Goal: Complete application form

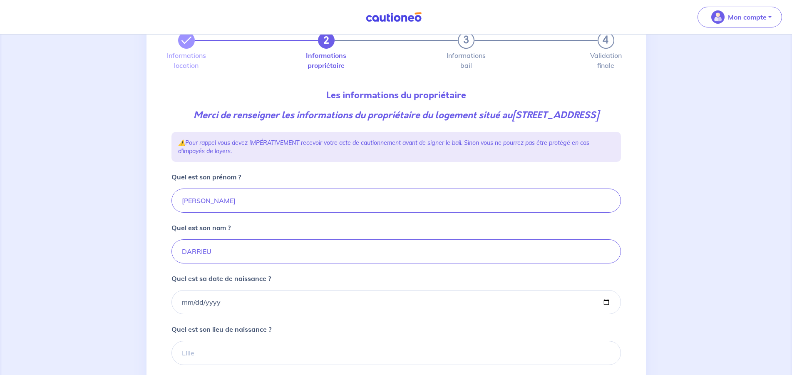
scroll to position [42, 0]
type input "[DATE]"
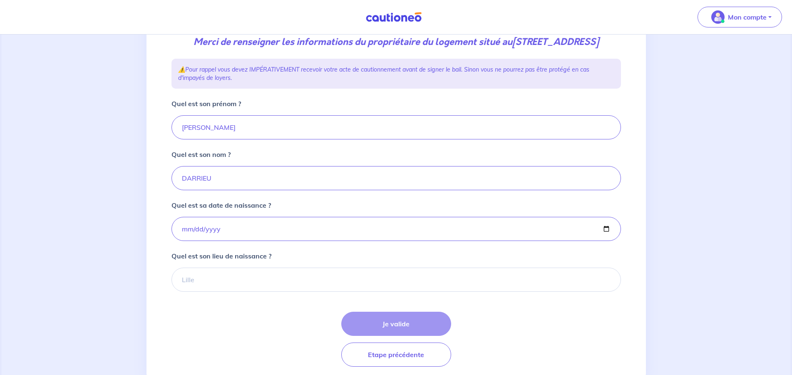
scroll to position [127, 0]
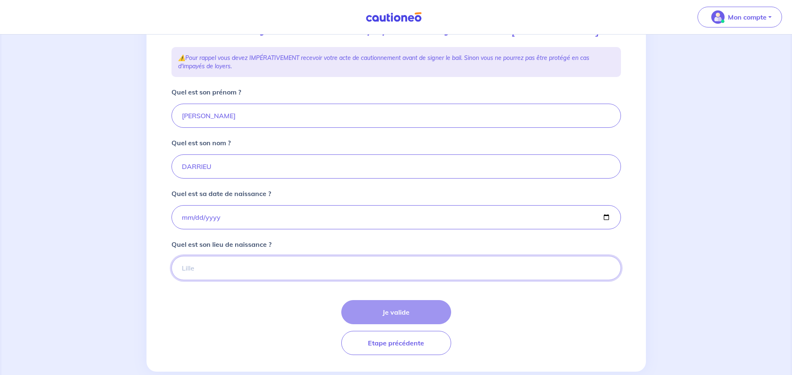
click at [250, 280] on input "Quel est son lieu de naissance ?" at bounding box center [395, 268] width 449 height 24
type input "o"
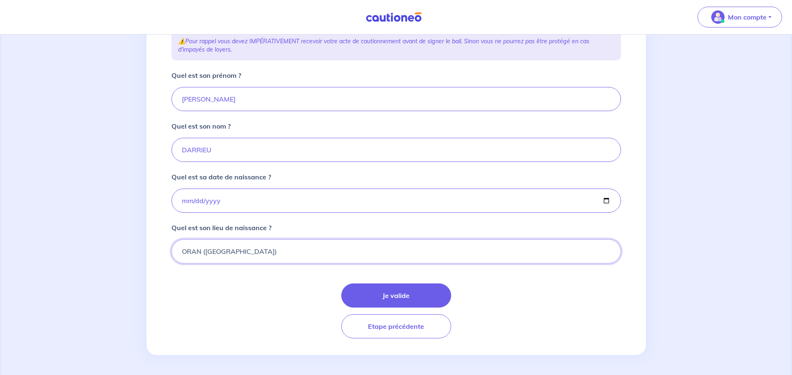
scroll to position [157, 0]
type input "ORAN ([GEOGRAPHIC_DATA])"
click at [384, 299] on button "Je valide" at bounding box center [396, 295] width 110 height 24
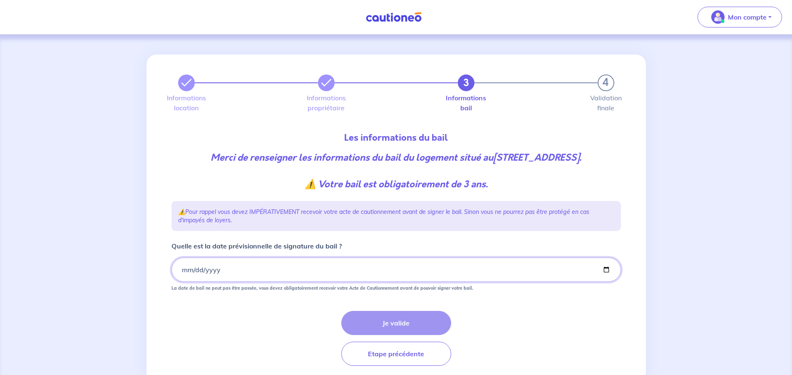
click at [216, 282] on input "Quelle est la date prévisionnelle de signature du bail ?" at bounding box center [395, 269] width 449 height 24
type input "[DATE]"
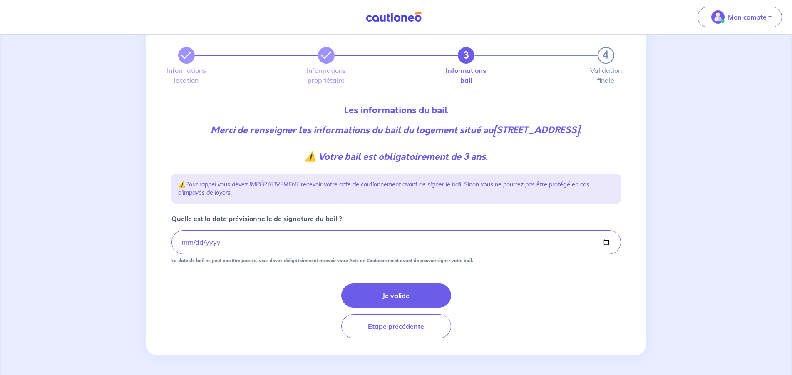
scroll to position [41, 0]
click at [381, 290] on button "Je valide" at bounding box center [396, 295] width 110 height 24
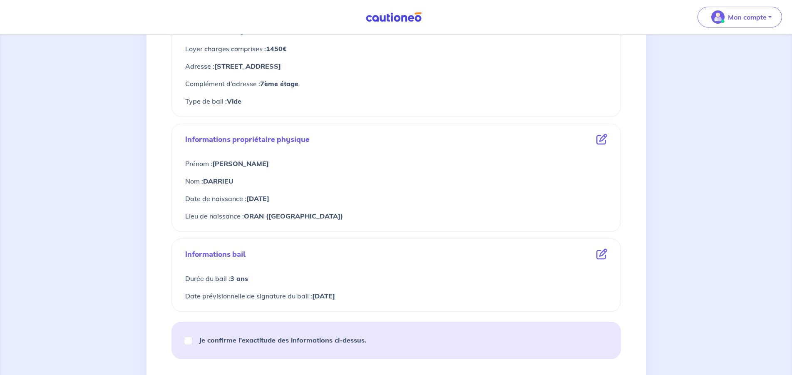
scroll to position [255, 0]
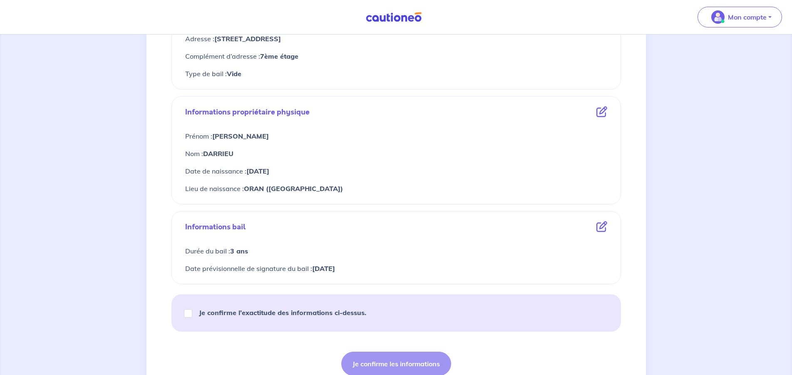
click at [195, 313] on div "Je confirme l’exactitude des informations ci-dessus." at bounding box center [278, 312] width 195 height 23
click at [188, 314] on input "Je confirme l’exactitude des informations ci-dessus." at bounding box center [188, 313] width 8 height 8
checkbox input "true"
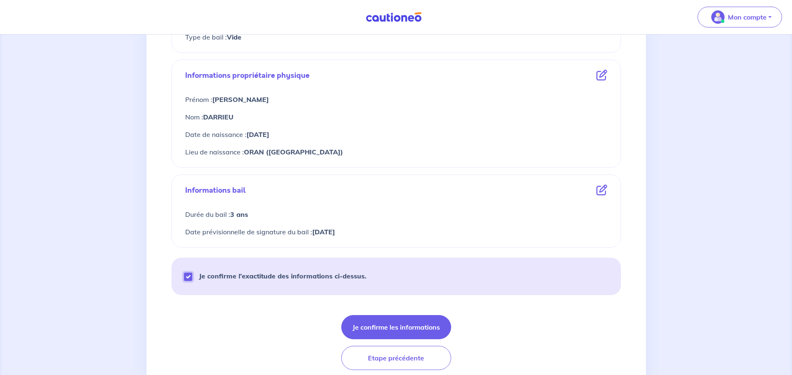
scroll to position [323, 0]
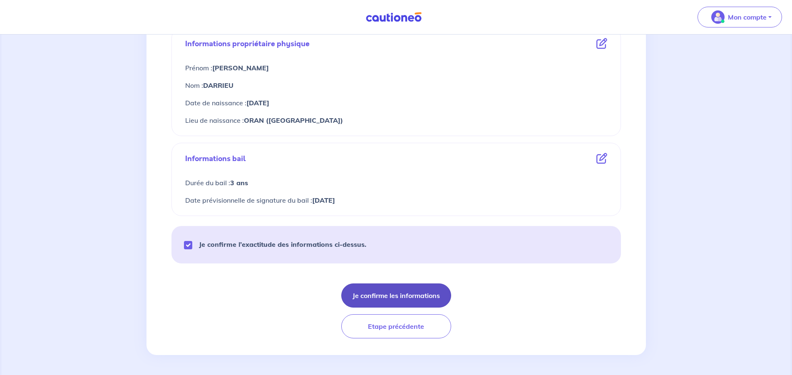
click at [413, 297] on button "Je confirme les informations" at bounding box center [396, 295] width 110 height 24
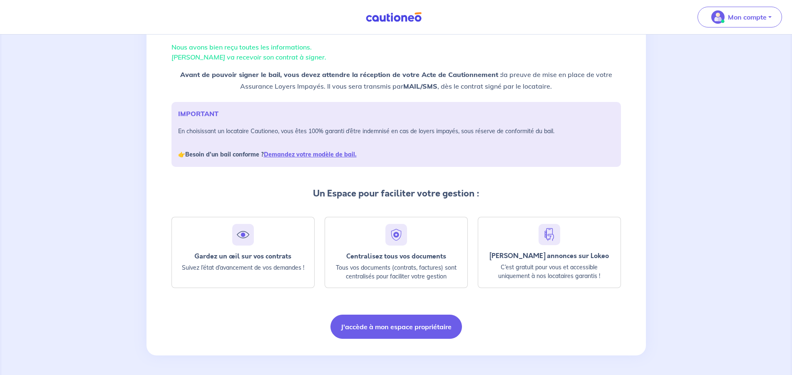
scroll to position [58, 0]
click at [381, 329] on button "J'accède à mon espace propriétaire" at bounding box center [395, 326] width 131 height 24
